Goal: Information Seeking & Learning: Find contact information

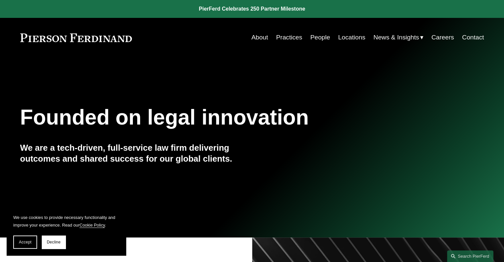
click at [479, 38] on link "Contact" at bounding box center [473, 37] width 22 height 13
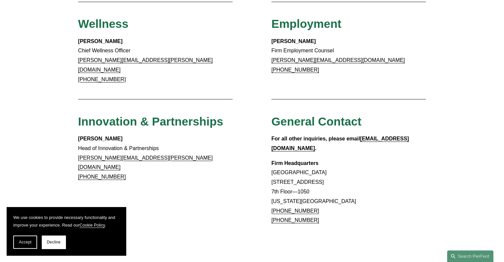
scroll to position [534, 0]
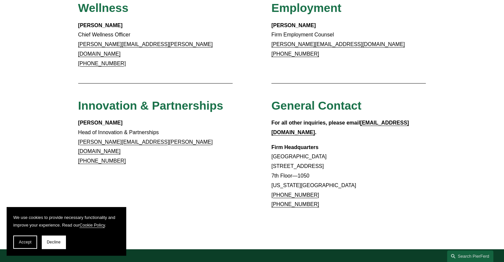
drag, startPoint x: 312, startPoint y: 161, endPoint x: 272, endPoint y: 165, distance: 40.7
click at [272, 165] on p "Firm Headquarters Rockefeller Center 1270 Avenue of the Americas 7th Floor—1050…" at bounding box center [348, 176] width 155 height 67
copy link "+1.917.914.2279"
drag, startPoint x: 311, startPoint y: 38, endPoint x: 272, endPoint y: 41, distance: 39.2
click at [272, 41] on p "Amy Epstein Gluck Firm Employment Counsel amy.epsteingluck@pierferd.com +1.240.…" at bounding box center [348, 40] width 155 height 38
